Goal: Task Accomplishment & Management: Complete application form

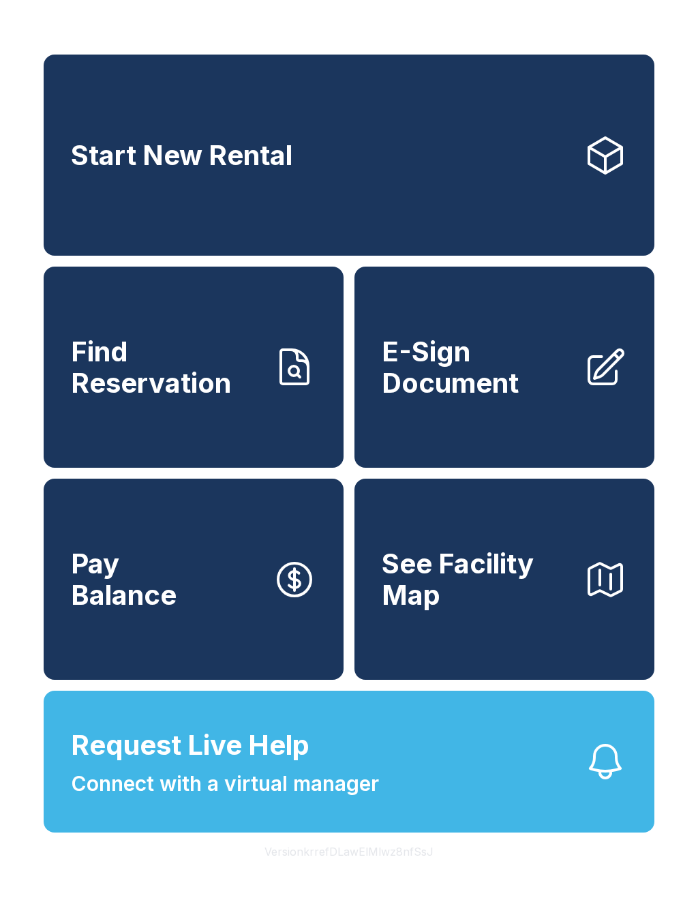
click at [463, 429] on link "E-Sign Document" at bounding box center [505, 367] width 300 height 201
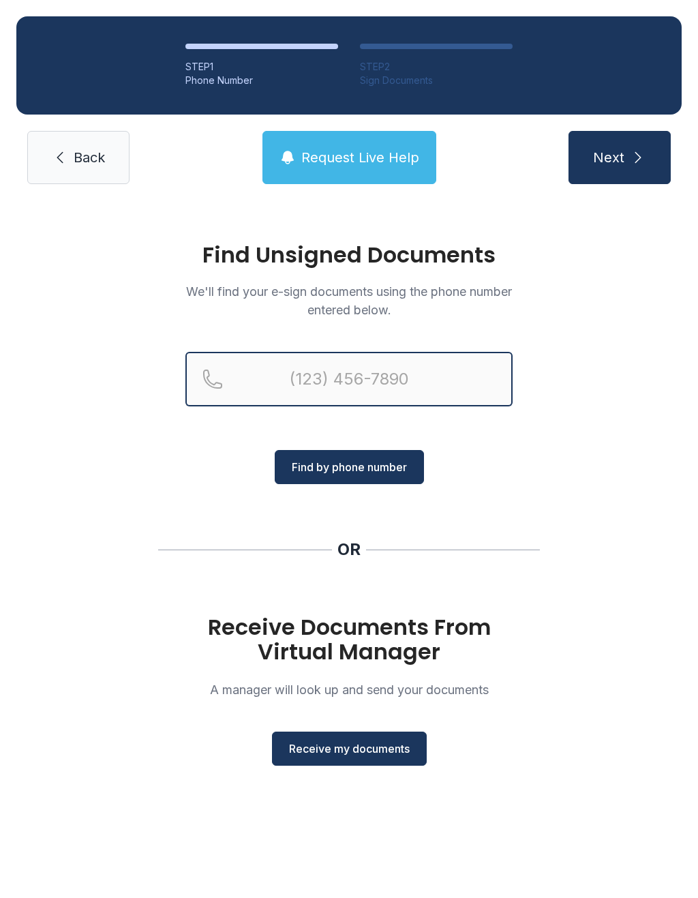
click at [339, 388] on input "Reservation phone number" at bounding box center [348, 379] width 327 height 55
type input "("
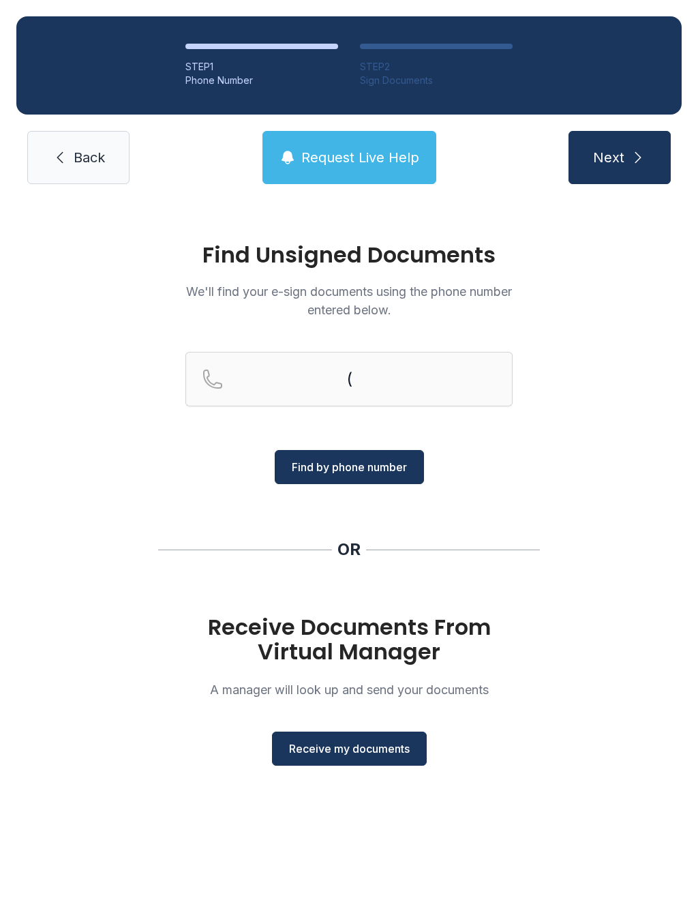
click at [589, 468] on div "Find Unsigned Documents We'll find your e-sign documents using the phone number…" at bounding box center [349, 510] width 698 height 620
click at [368, 745] on span "Receive my documents" at bounding box center [349, 748] width 121 height 16
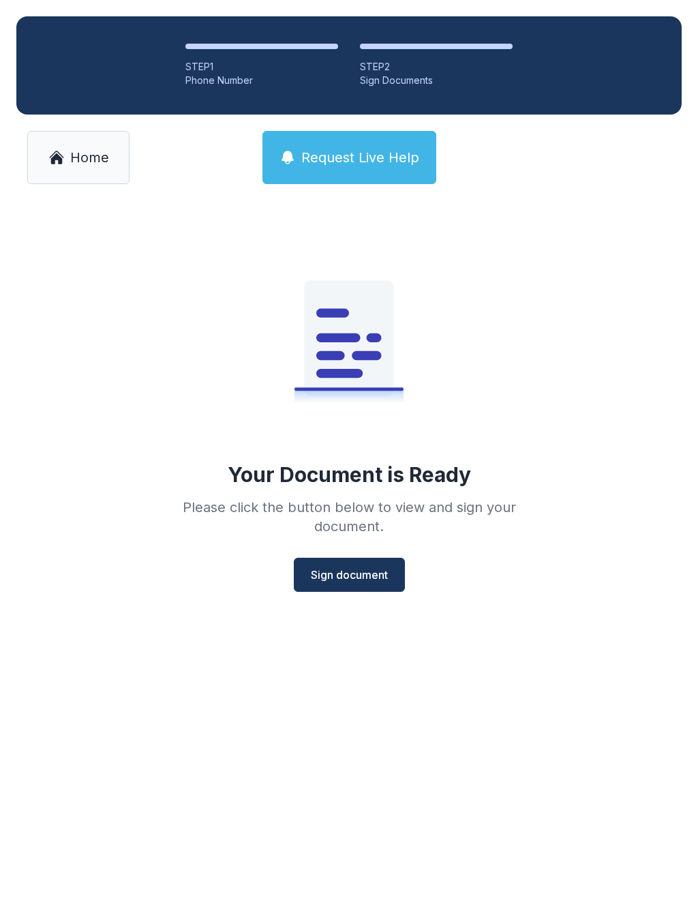
click at [339, 581] on span "Sign document" at bounding box center [349, 575] width 77 height 16
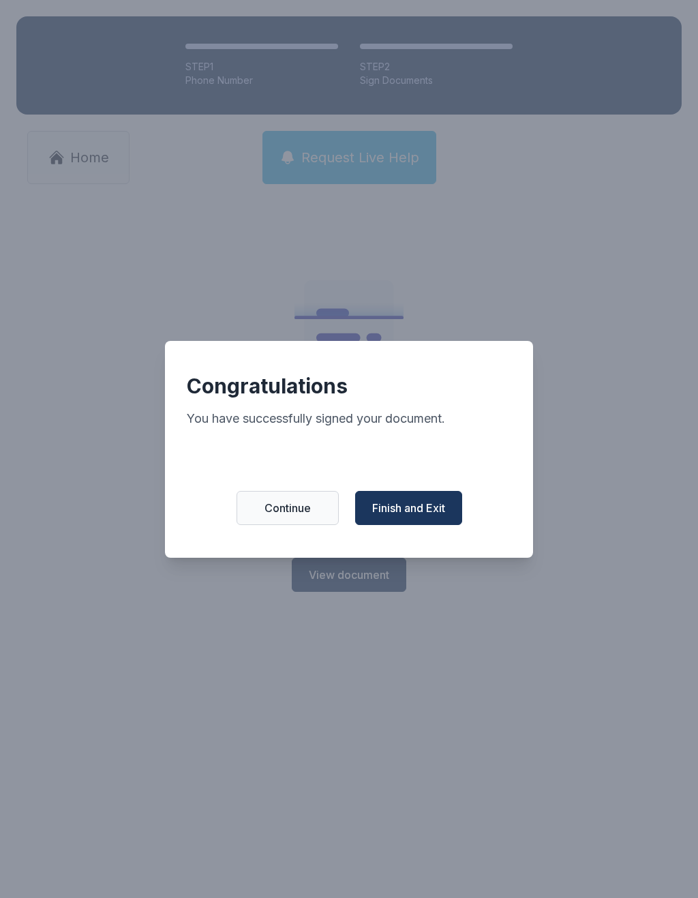
click at [410, 506] on button "Finish and Exit" at bounding box center [408, 508] width 107 height 34
